Goal: Information Seeking & Learning: Learn about a topic

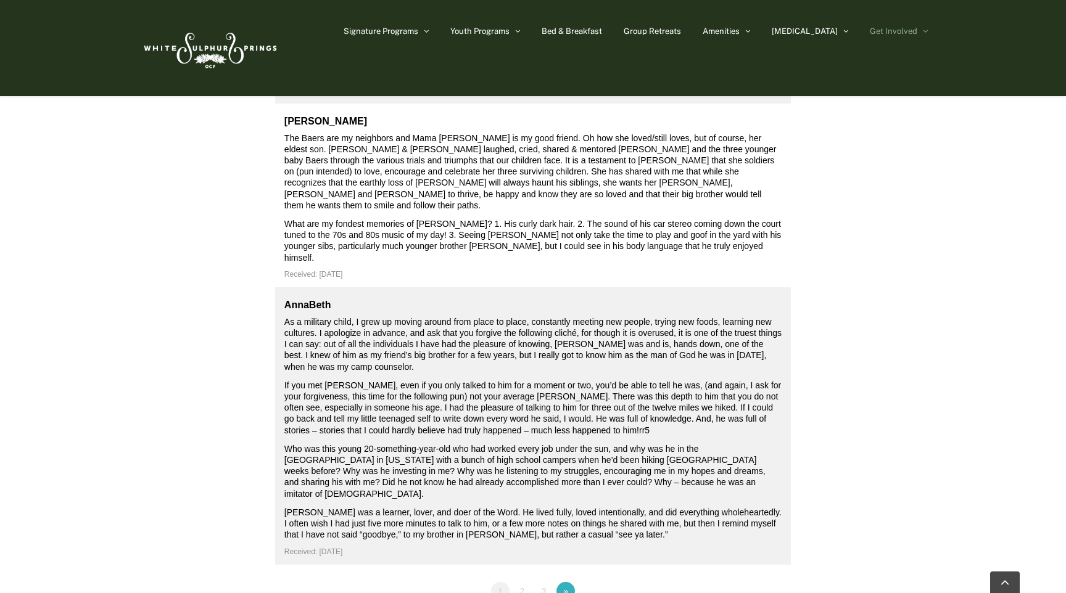
scroll to position [4719, 0]
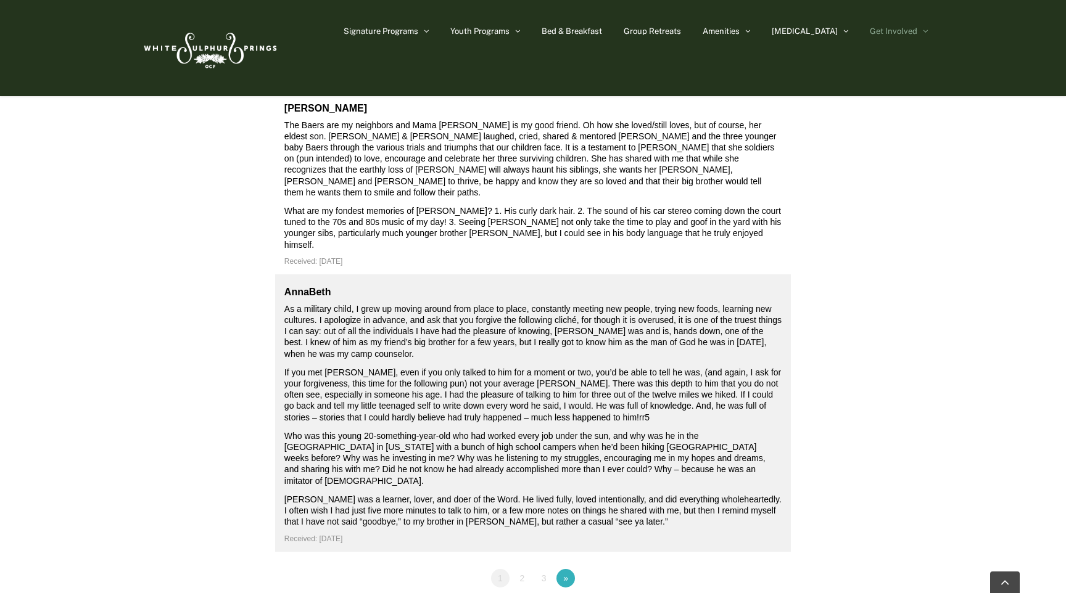
click at [523, 569] on link "2" at bounding box center [521, 578] width 19 height 19
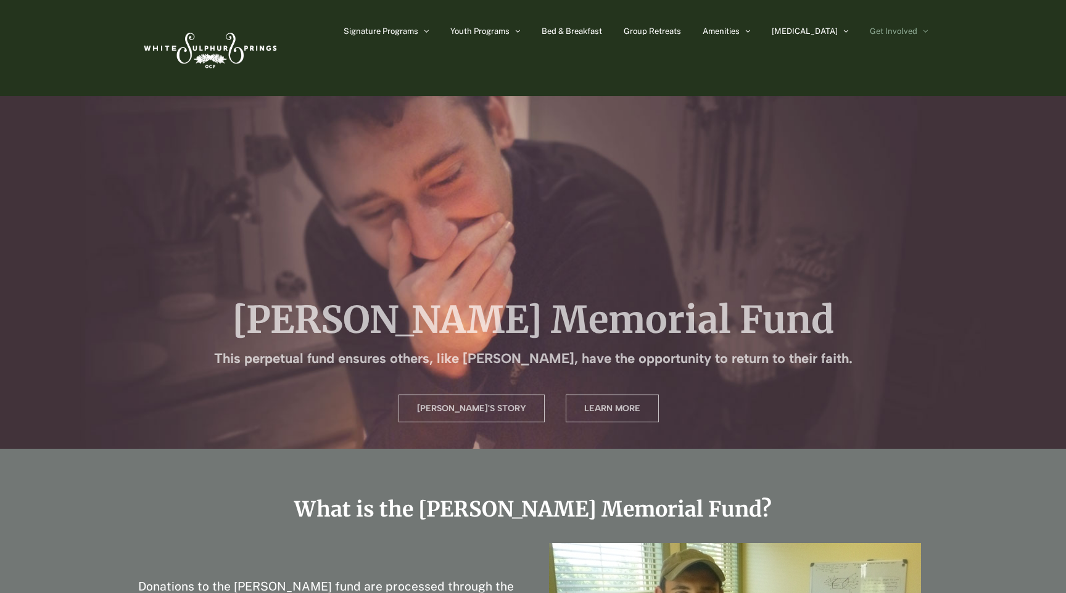
scroll to position [149, 0]
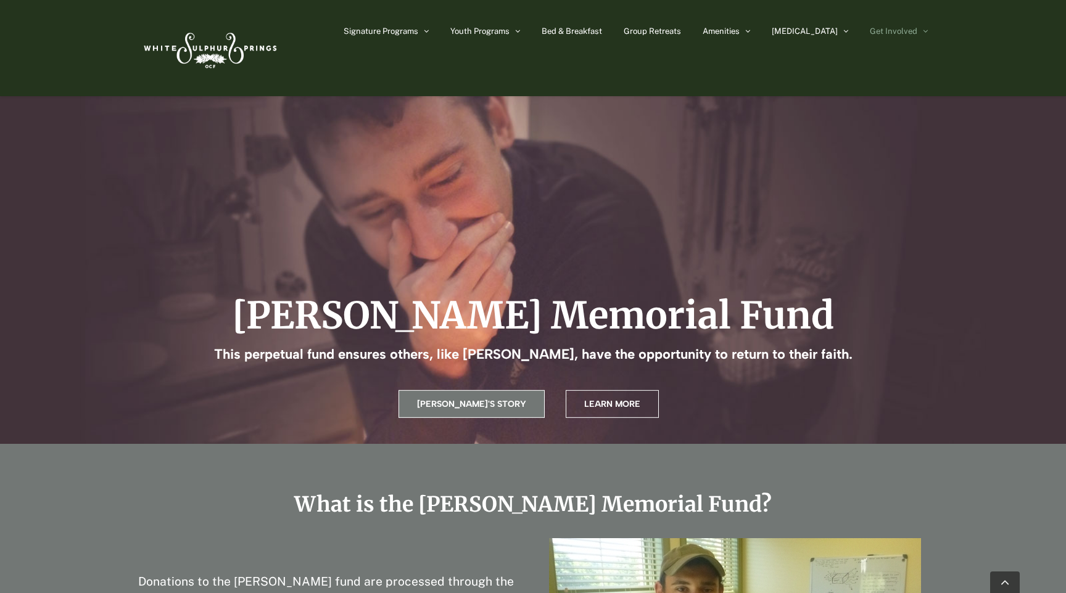
click at [467, 408] on span "[PERSON_NAME]'s Story" at bounding box center [471, 404] width 109 height 10
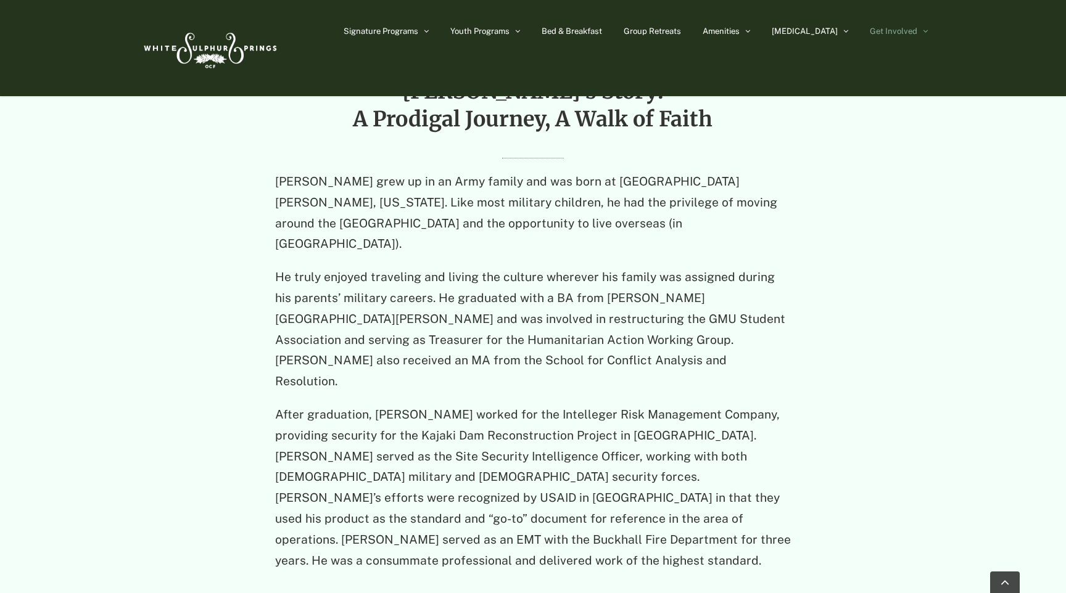
scroll to position [1128, 0]
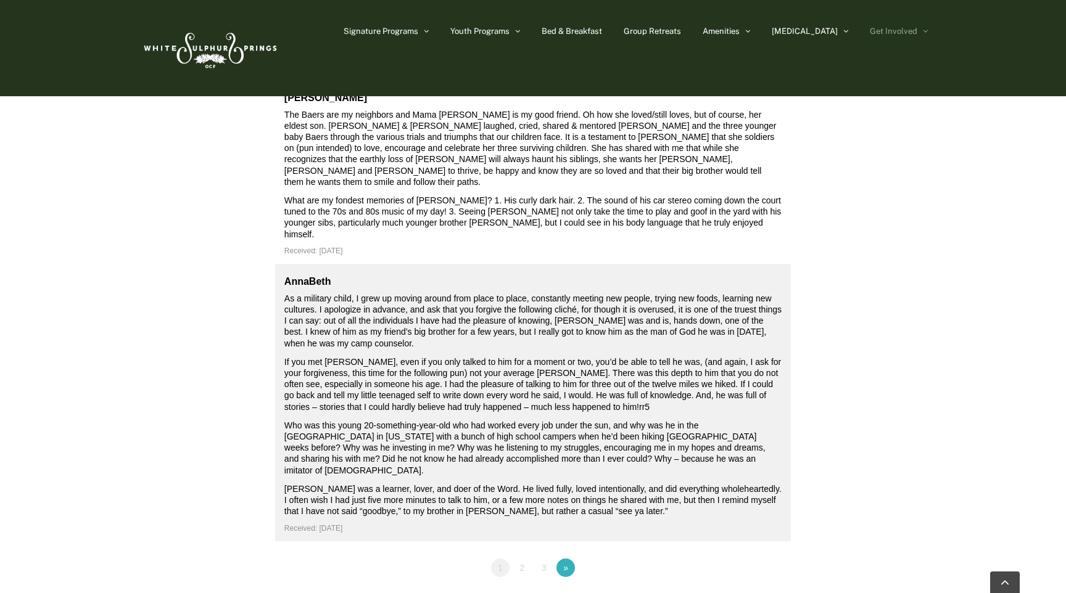
scroll to position [4789, 0]
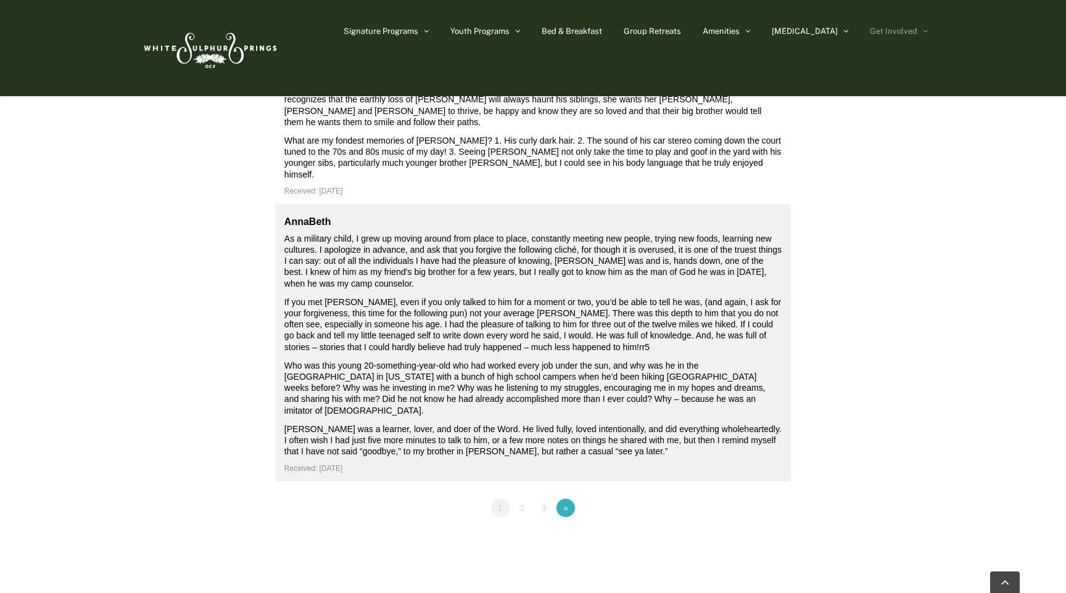
click at [539, 499] on link "3" at bounding box center [544, 508] width 19 height 19
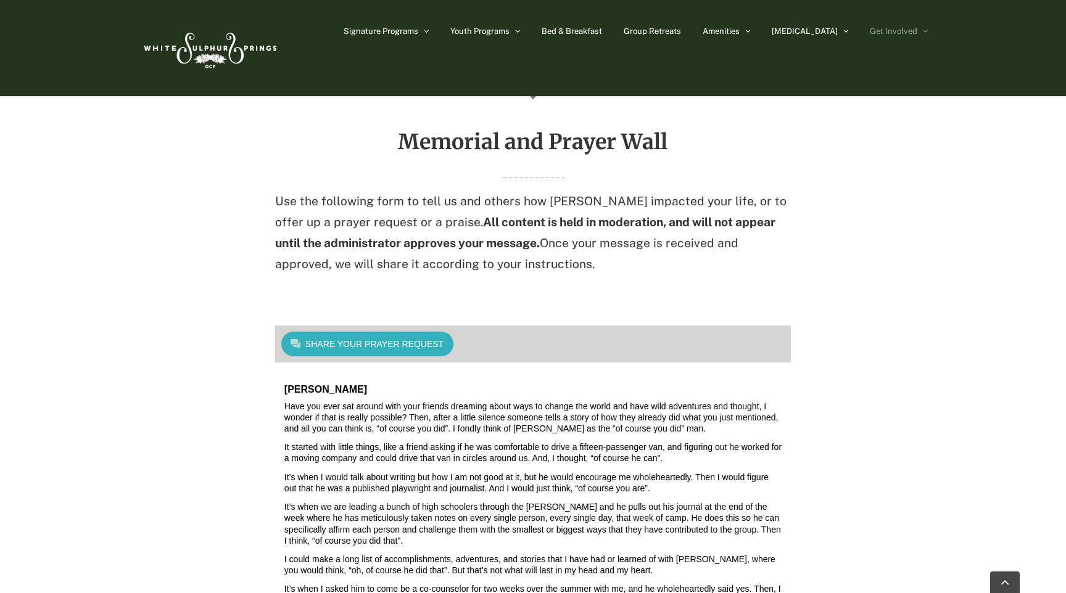
scroll to position [3483, 0]
